Goal: Obtain resource: Download file/media

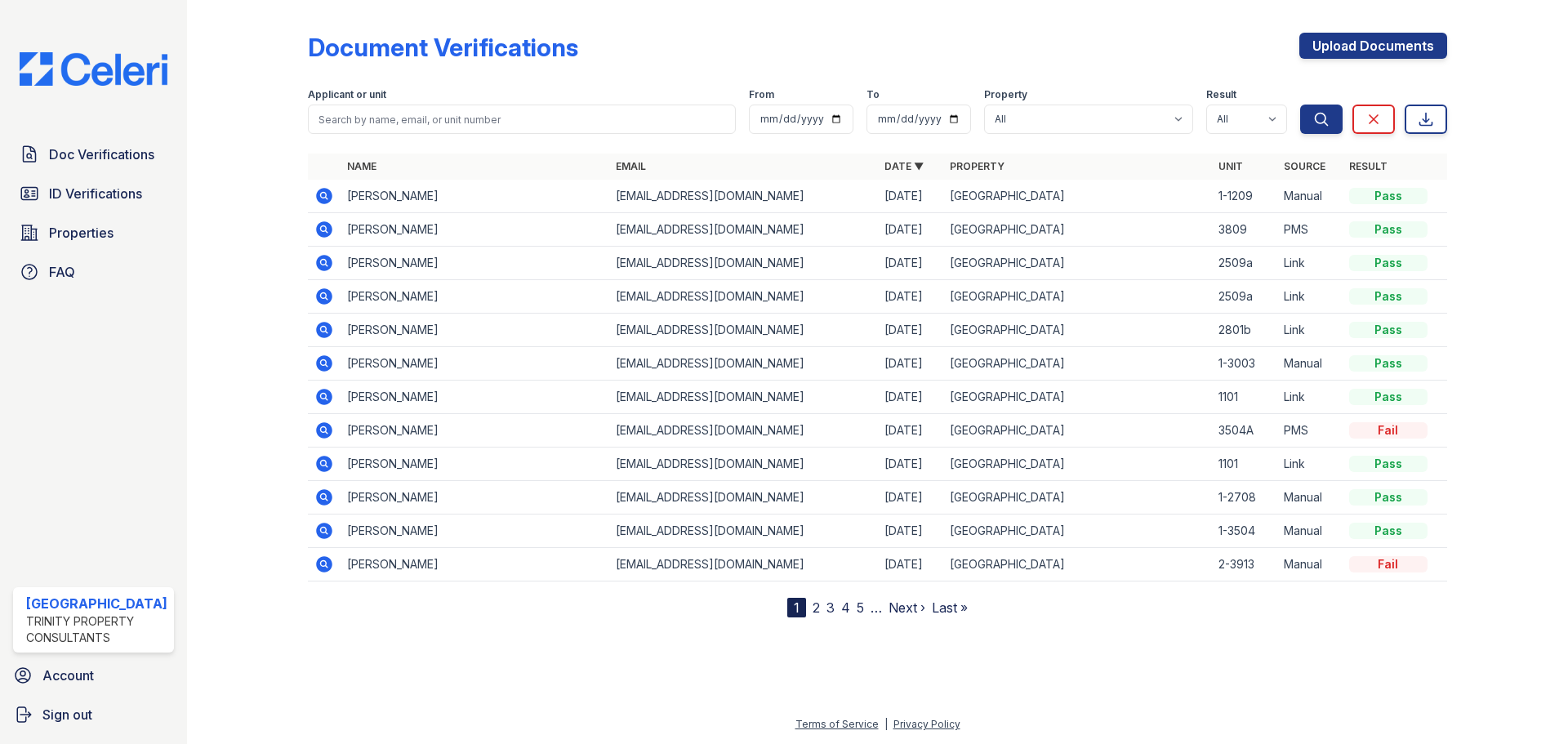
click at [361, 98] on label "Applicant or unit" at bounding box center [347, 94] width 78 height 13
click at [366, 120] on input "search" at bounding box center [521, 119] width 428 height 30
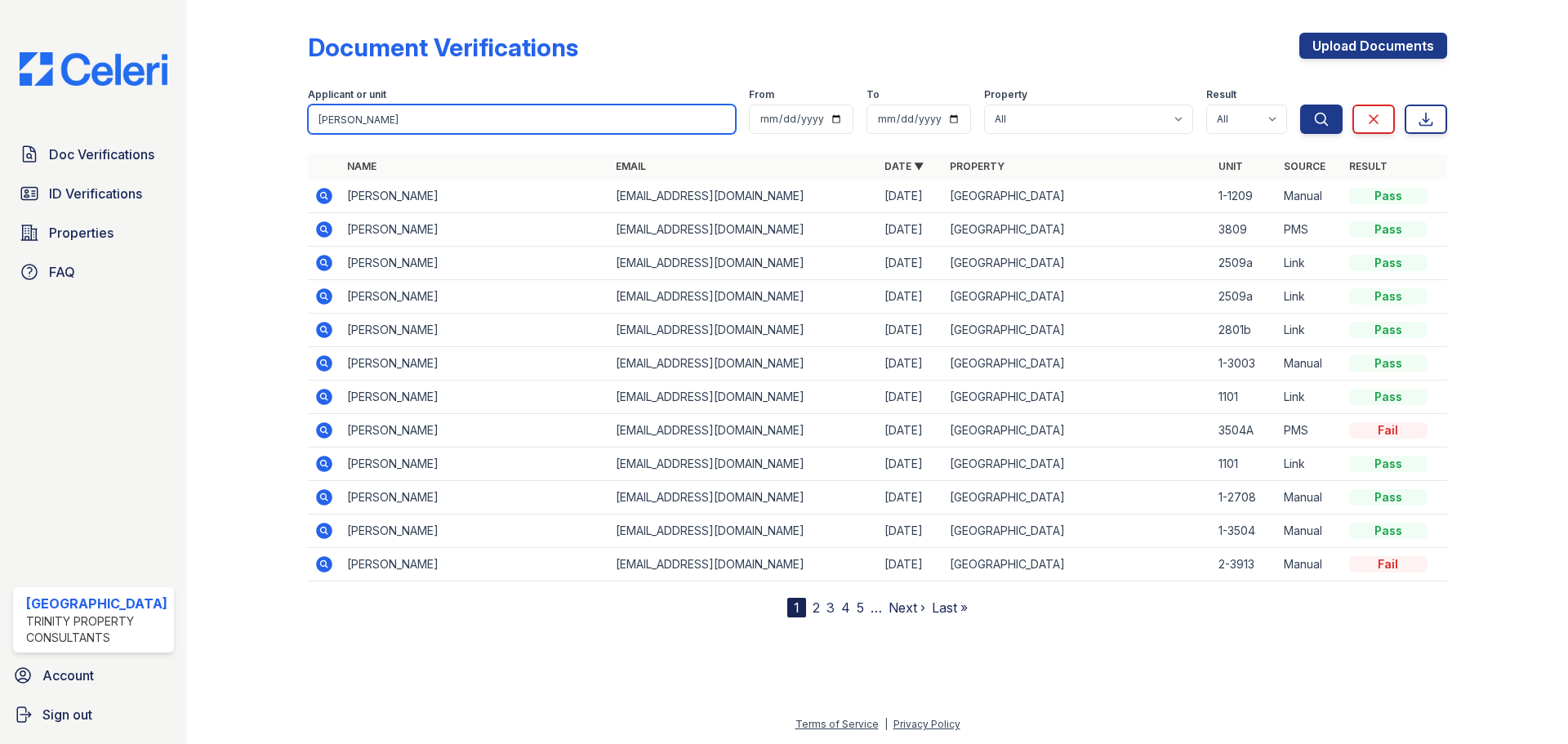
type input "aaron"
click at [1300, 105] on button "Search" at bounding box center [1321, 119] width 43 height 30
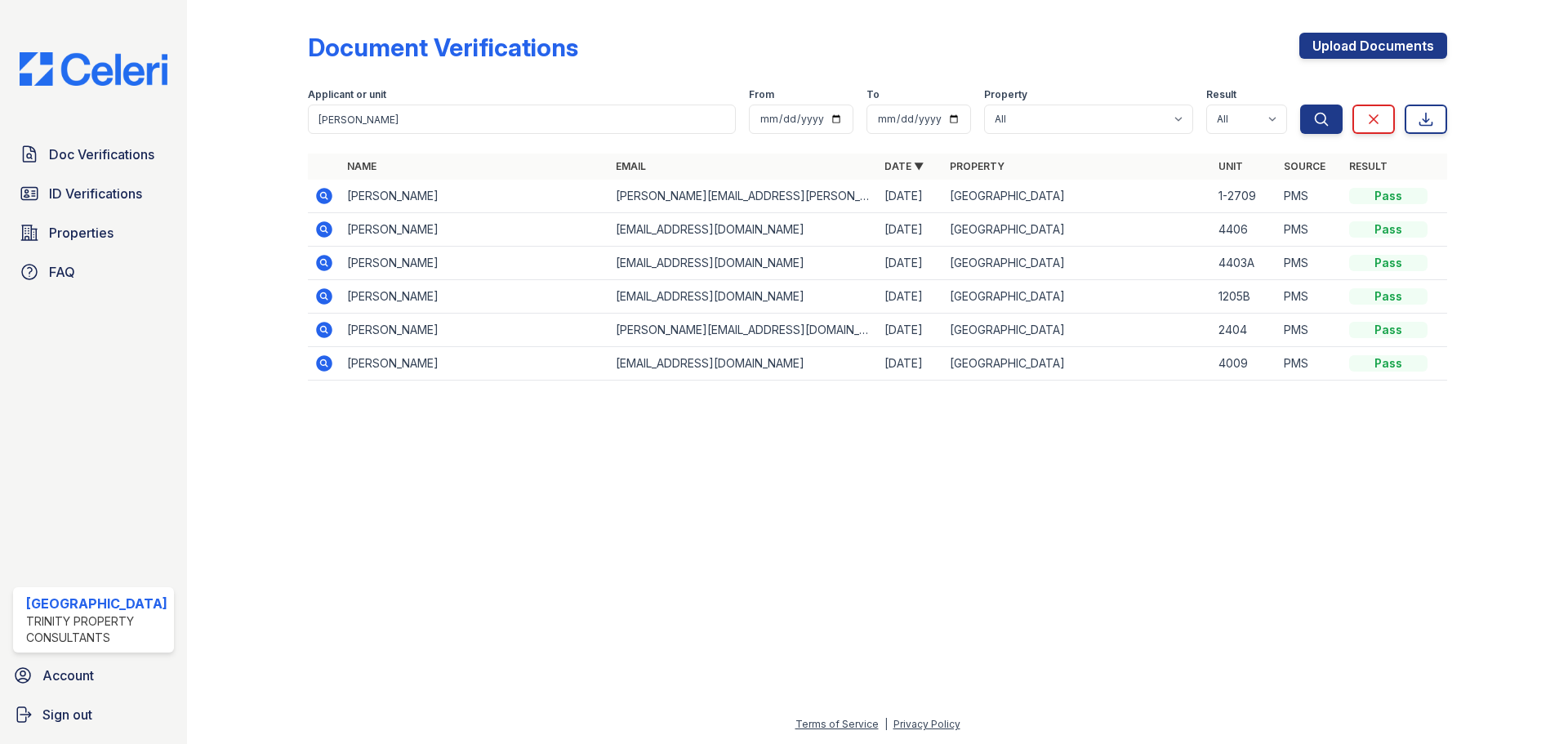
drag, startPoint x: 334, startPoint y: 200, endPoint x: 321, endPoint y: 196, distance: 13.6
click at [328, 198] on td at bounding box center [323, 196] width 32 height 33
click at [321, 196] on icon at bounding box center [322, 194] width 4 height 4
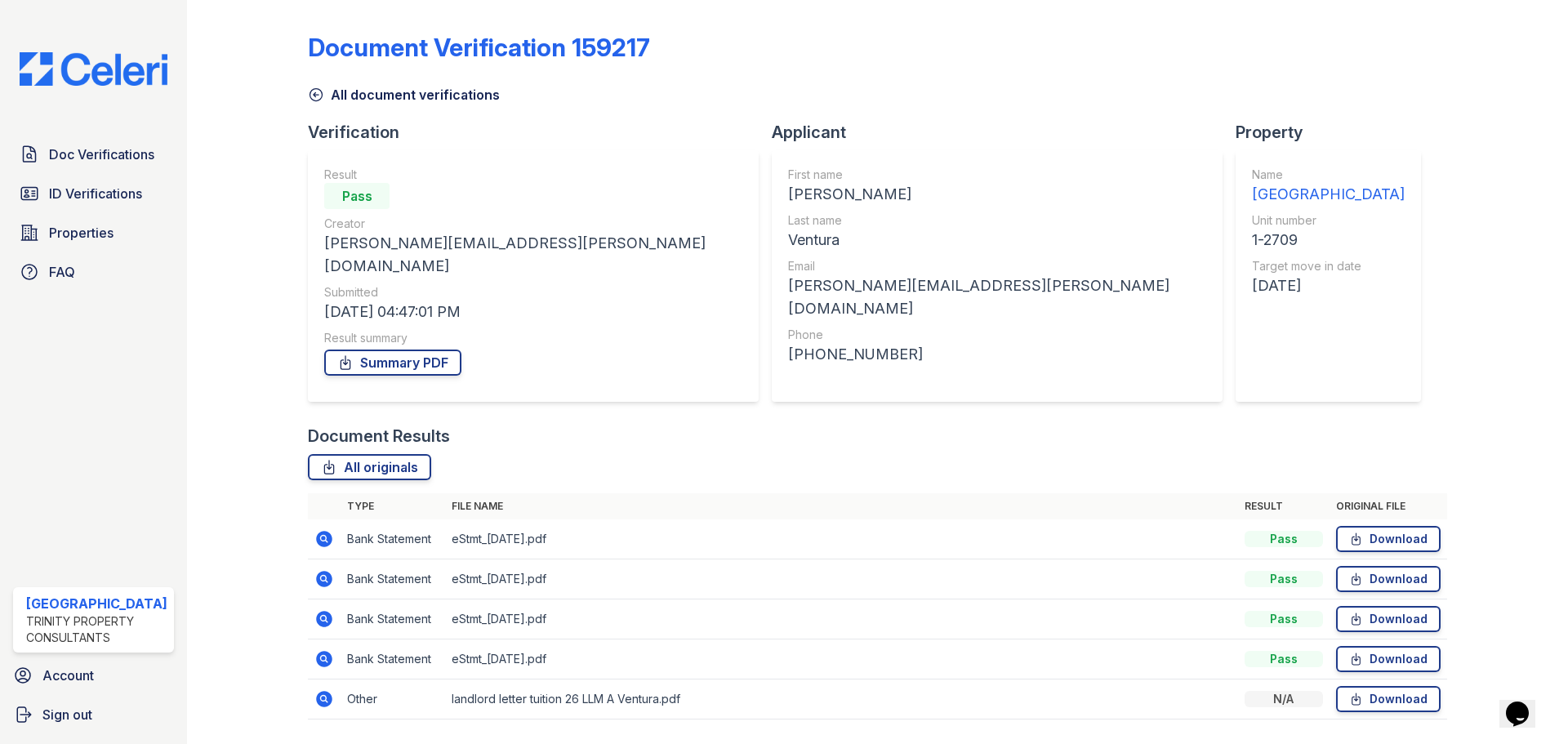
scroll to position [24, 0]
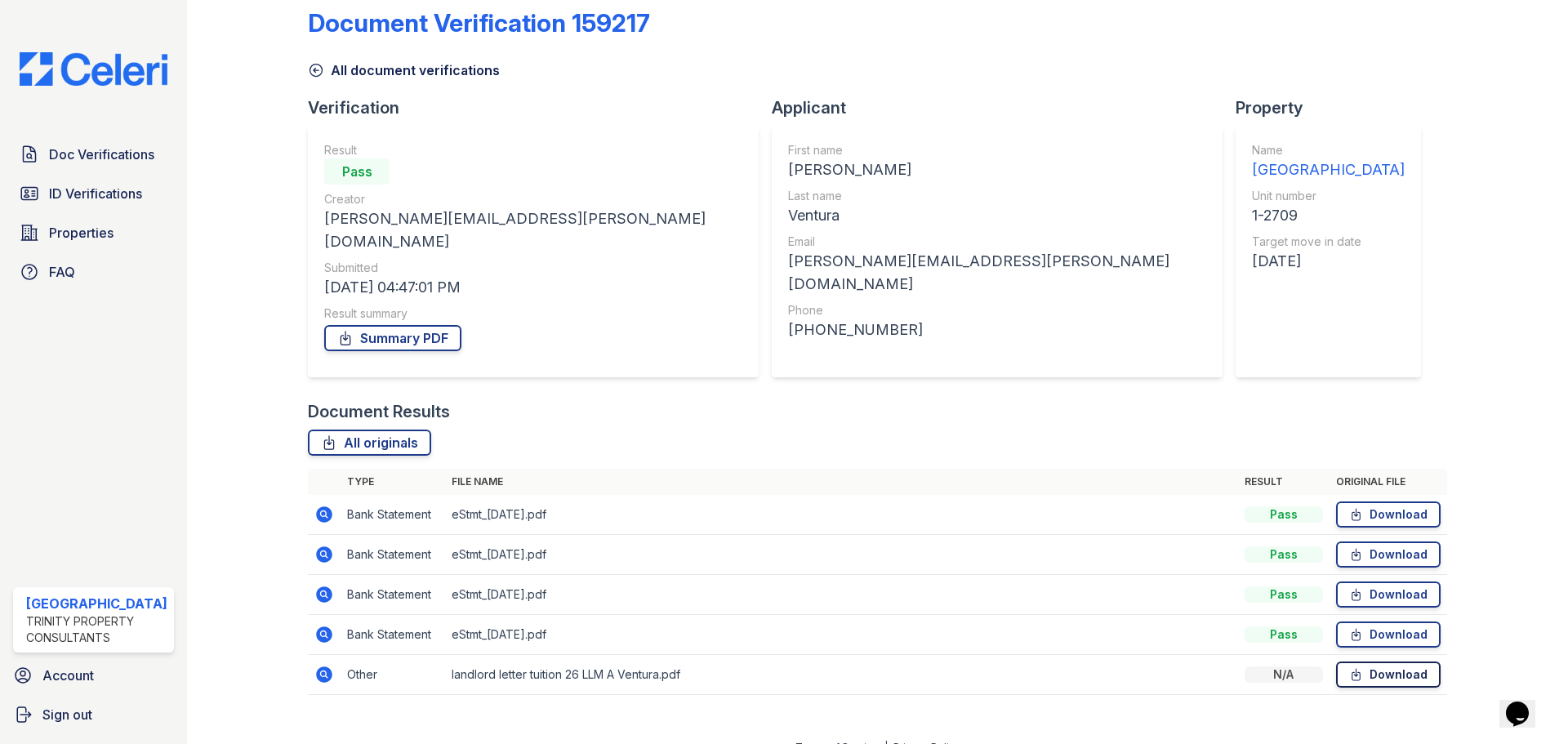
click at [1399, 661] on link "Download" at bounding box center [1388, 674] width 105 height 26
click at [1352, 626] on icon at bounding box center [1355, 634] width 14 height 17
click at [1368, 581] on link "Download" at bounding box center [1388, 594] width 105 height 26
click at [1382, 541] on link "Download" at bounding box center [1388, 554] width 105 height 26
click at [1398, 502] on link "Download" at bounding box center [1388, 515] width 105 height 26
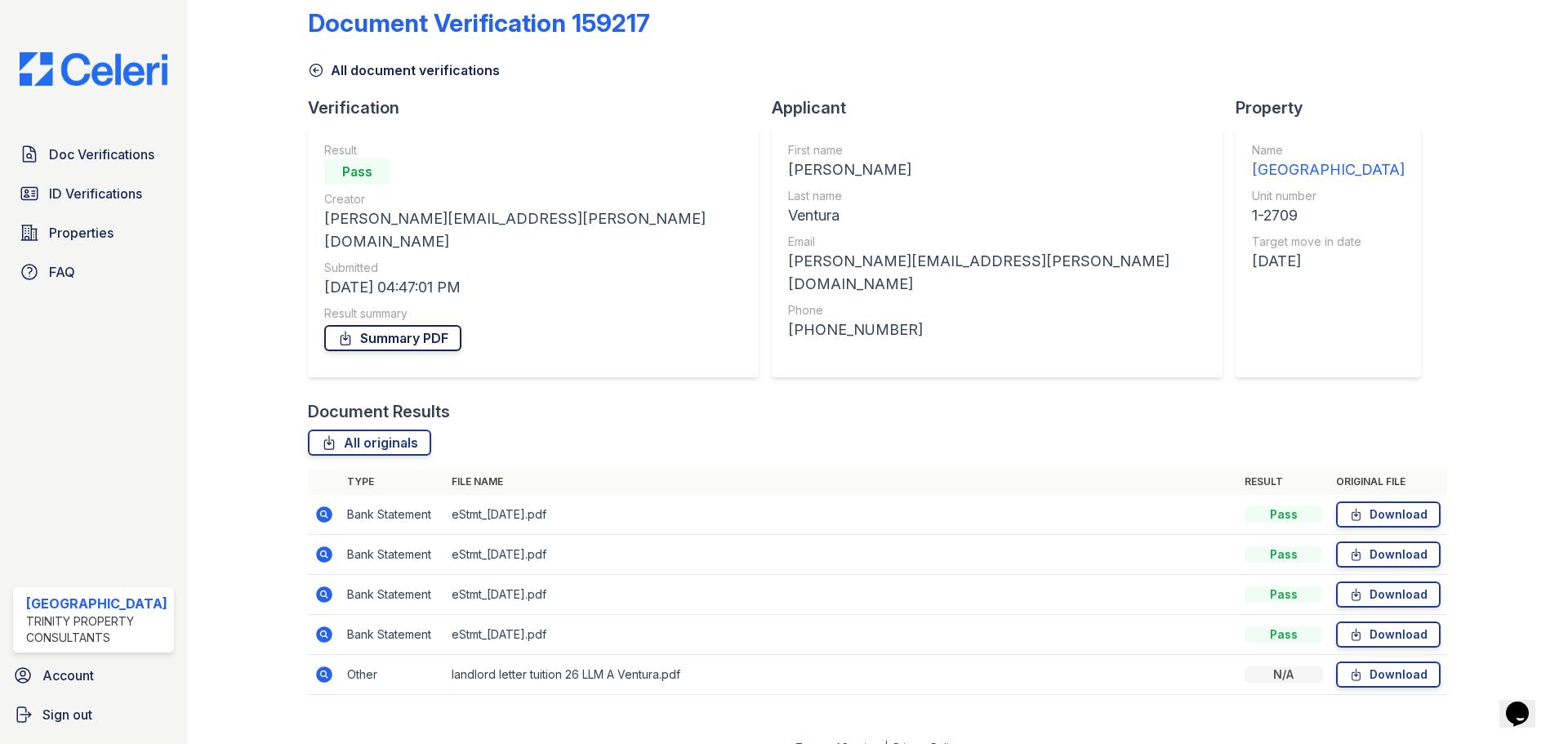
click at [377, 325] on link "Summary PDF" at bounding box center [392, 338] width 137 height 26
